Goal: Information Seeking & Learning: Learn about a topic

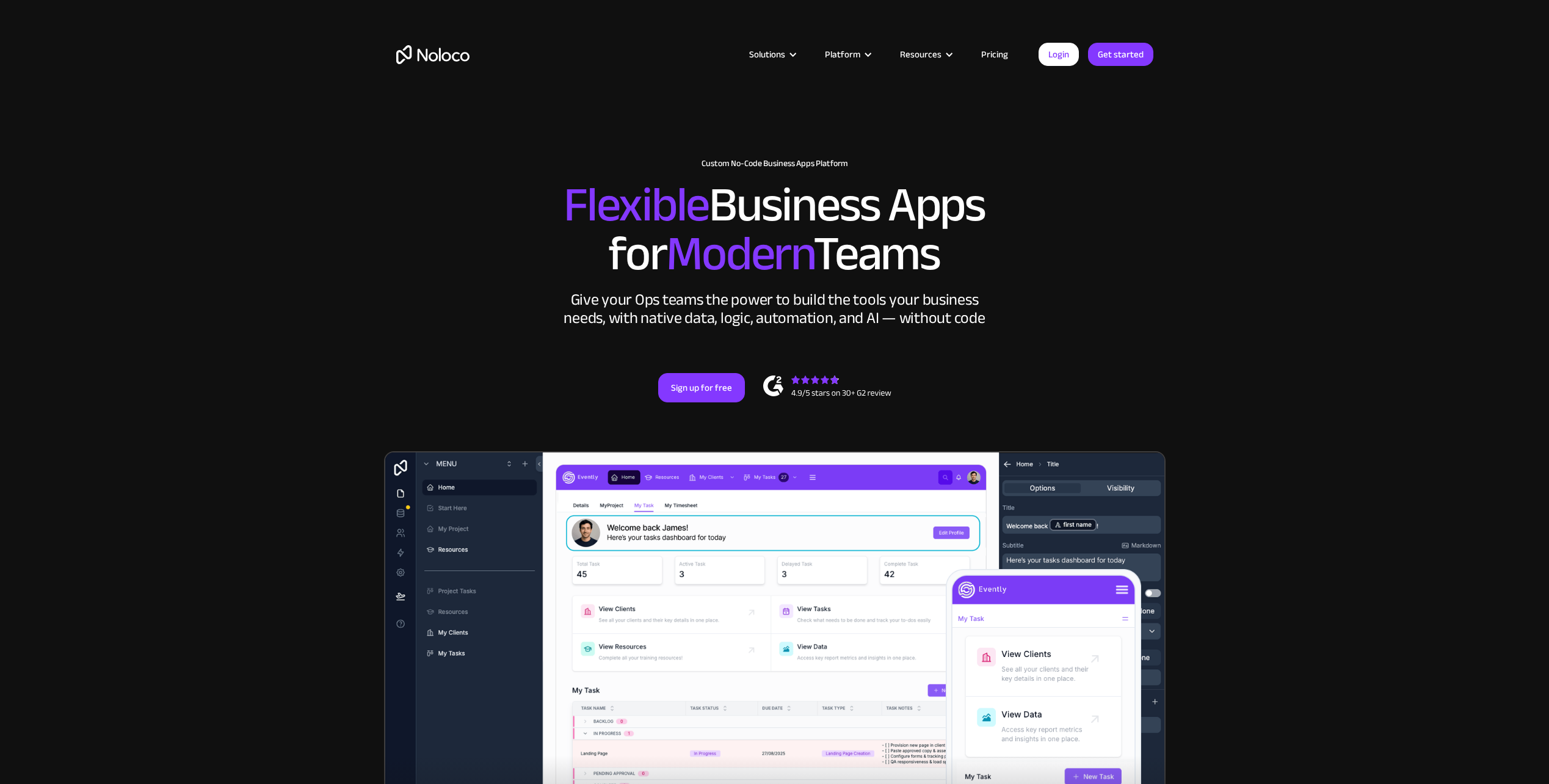
click at [1002, 59] on link "Pricing" at bounding box center [995, 54] width 58 height 16
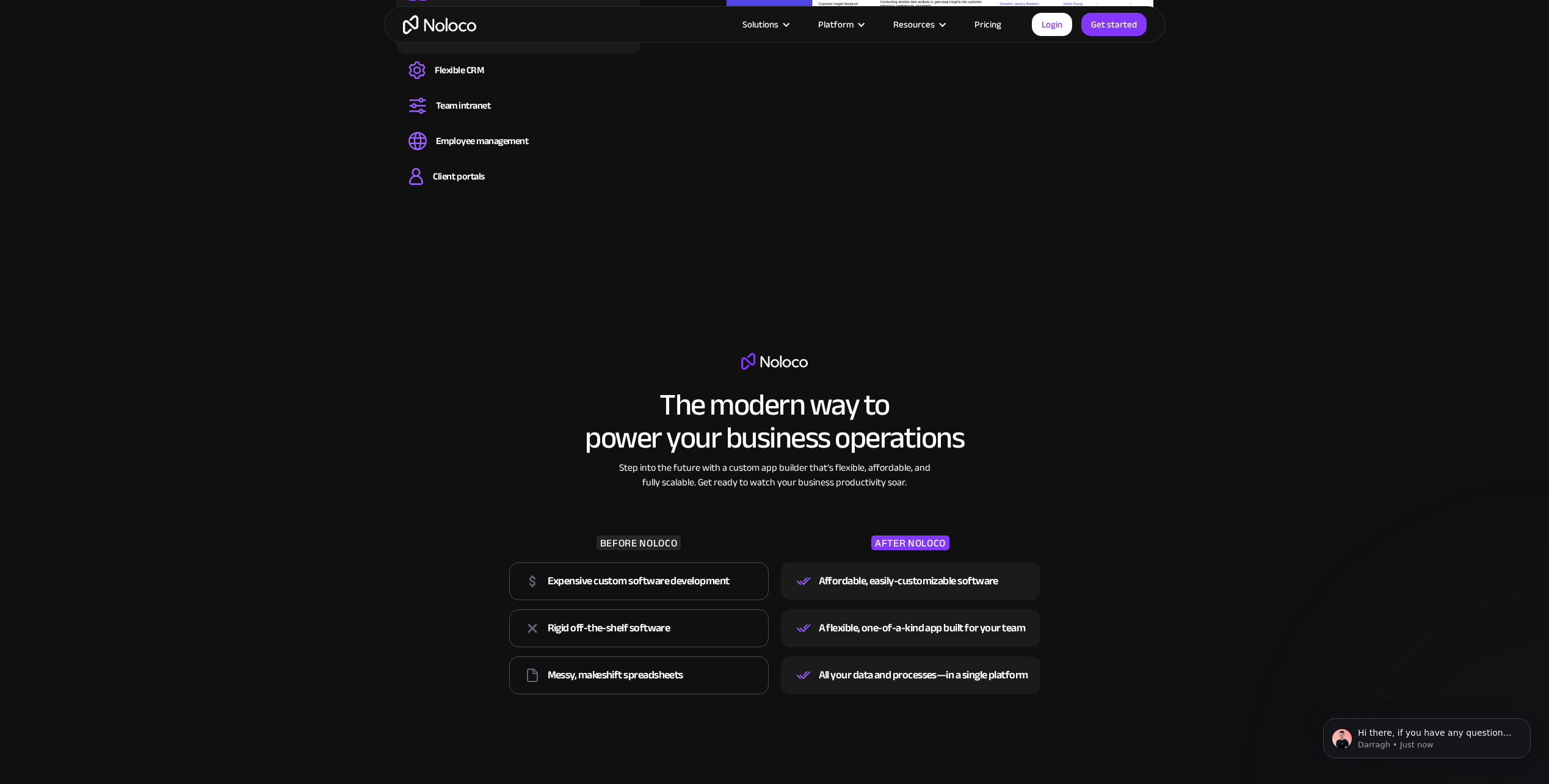
scroll to position [1404, 0]
